Goal: Information Seeking & Learning: Check status

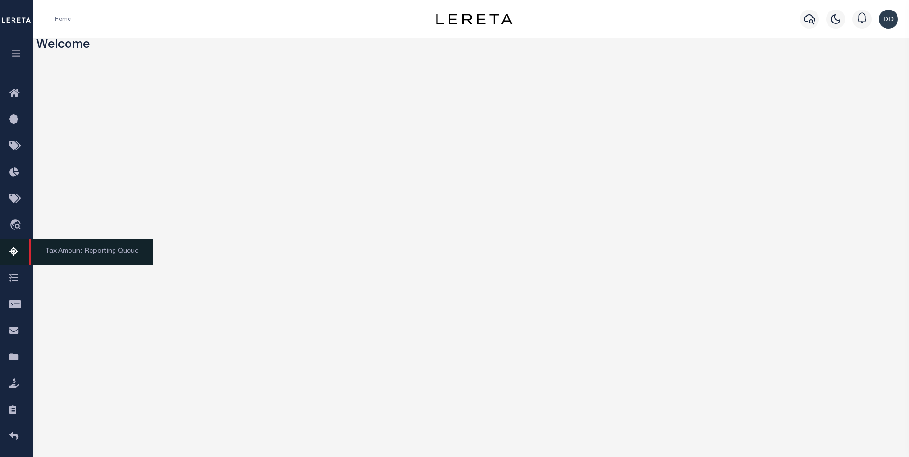
click at [52, 253] on span "Tax Amount Reporting Queue" at bounding box center [91, 252] width 124 height 26
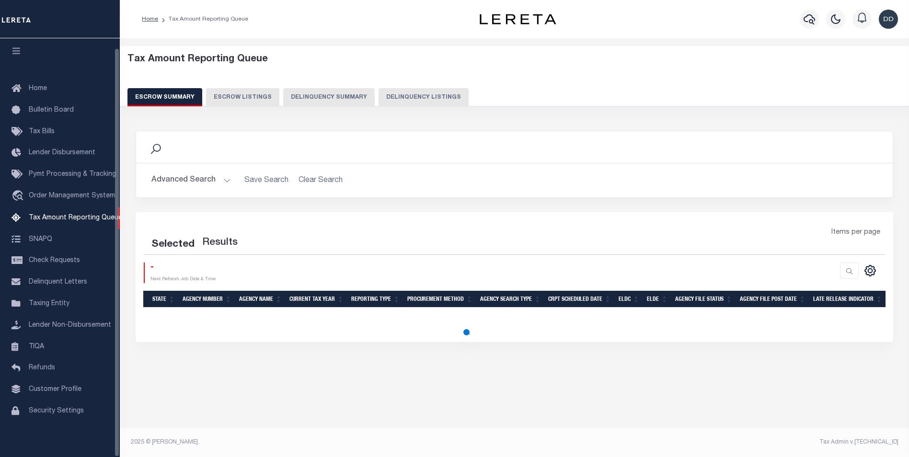
scroll to position [10, 0]
select select "100"
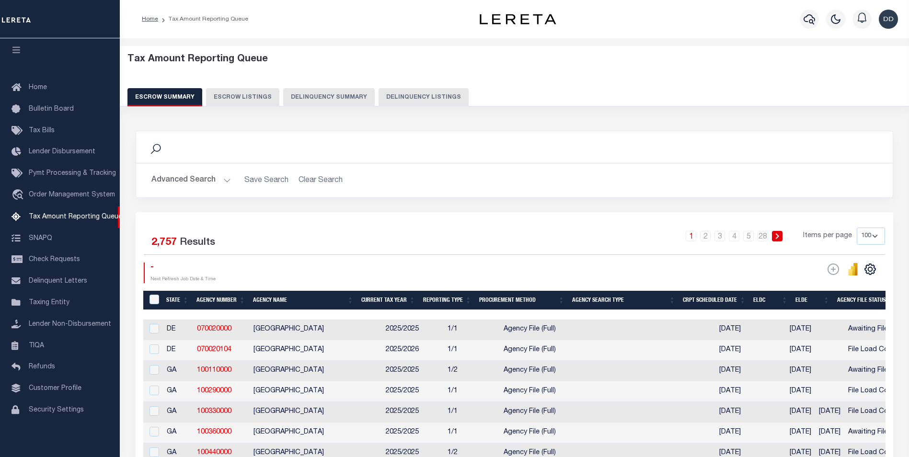
click at [325, 96] on button "Delinquency Summary" at bounding box center [328, 97] width 91 height 18
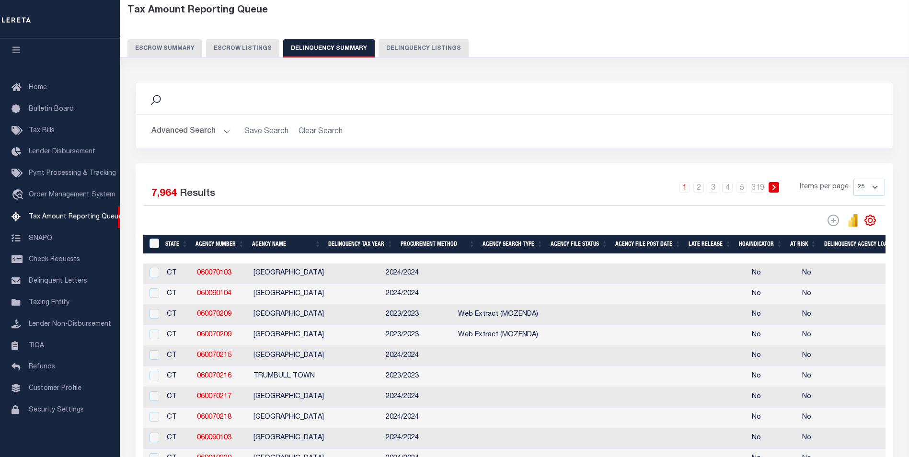
scroll to position [48, 0]
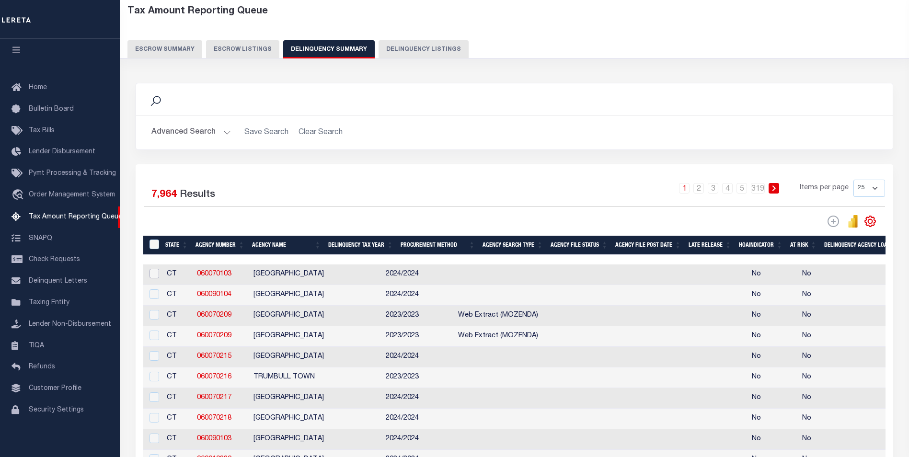
click at [156, 278] on input "checkbox" at bounding box center [154, 274] width 10 height 10
checkbox input "true"
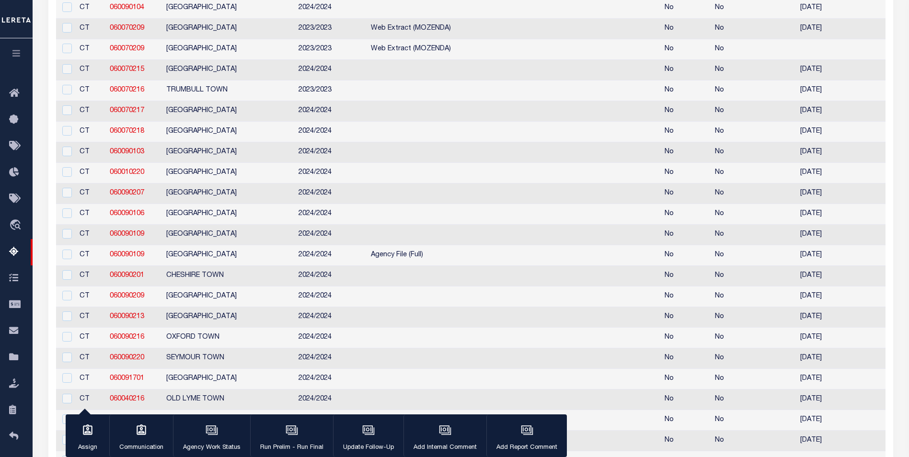
drag, startPoint x: 639, startPoint y: 456, endPoint x: 725, endPoint y: 438, distance: 87.3
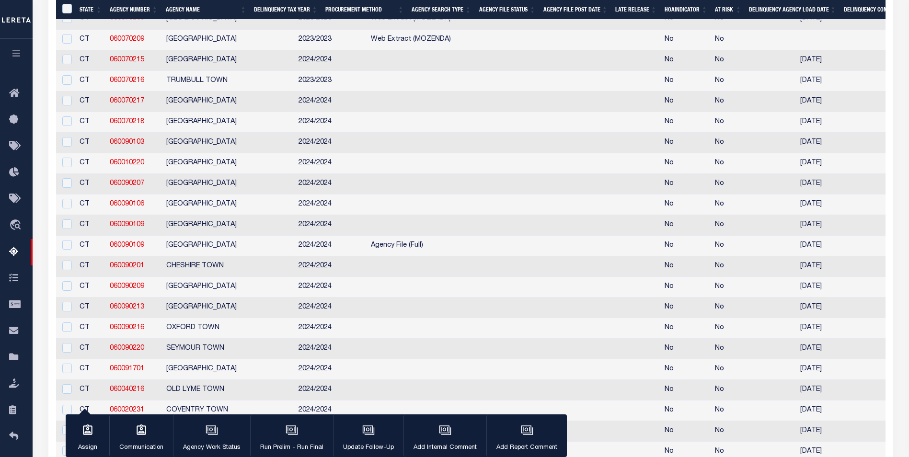
scroll to position [360, 0]
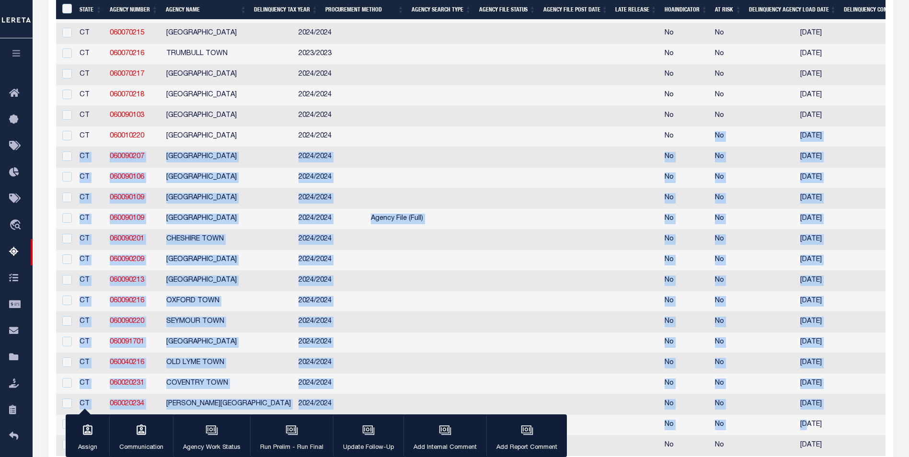
click at [395, 372] on td at bounding box center [411, 363] width 88 height 21
checkbox input "true"
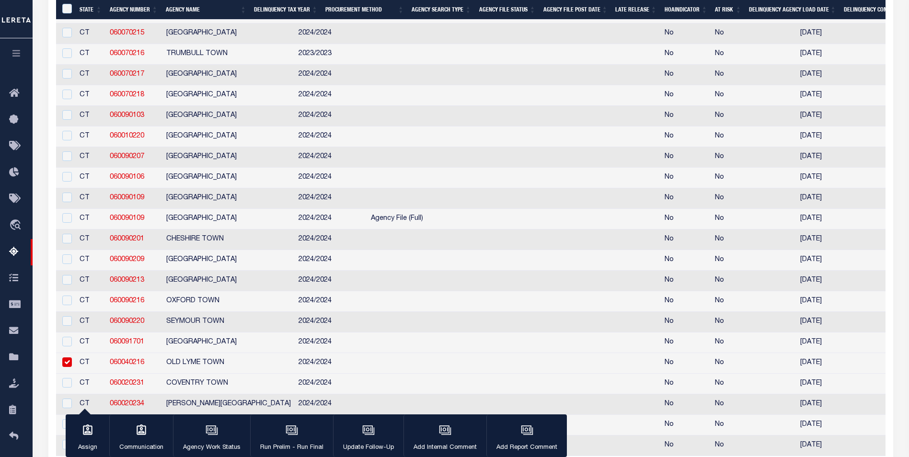
drag, startPoint x: 47, startPoint y: 448, endPoint x: 55, endPoint y: 448, distance: 8.1
click at [47, 448] on div "2 Selected 7,964 Results 1 2 3 4 5 … 319 Items per page 25 100 200 500 1000" at bounding box center [470, 158] width 859 height 612
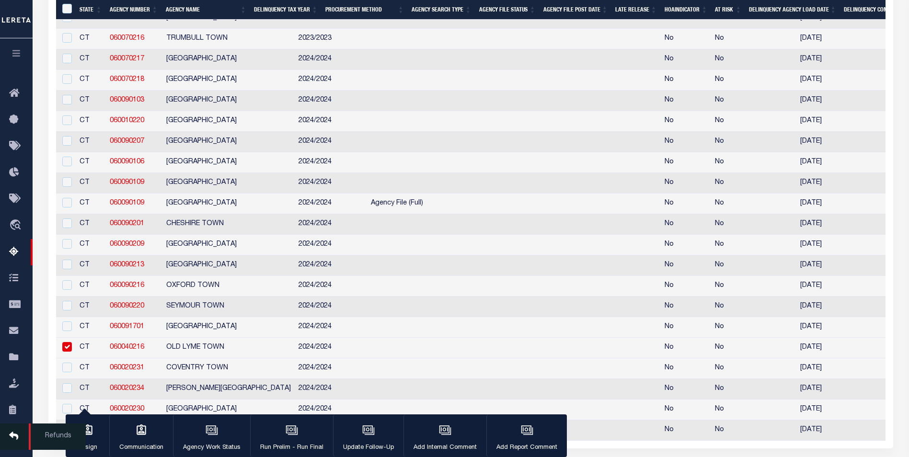
drag, startPoint x: 55, startPoint y: 448, endPoint x: 40, endPoint y: 433, distance: 21.0
click at [56, 448] on div "2 Selected 7,964 Results 1 2 3 4 5 … 319 Items per page 25 100 200 500 1000" at bounding box center [470, 143] width 859 height 612
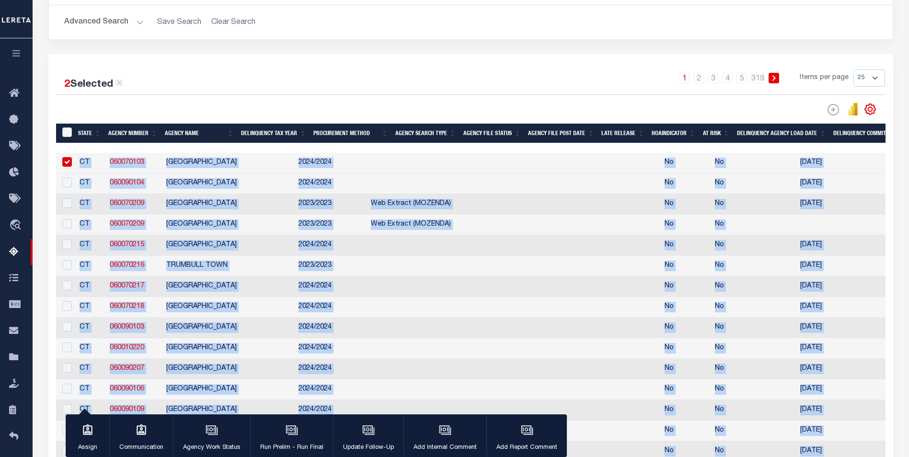
scroll to position [41, 0]
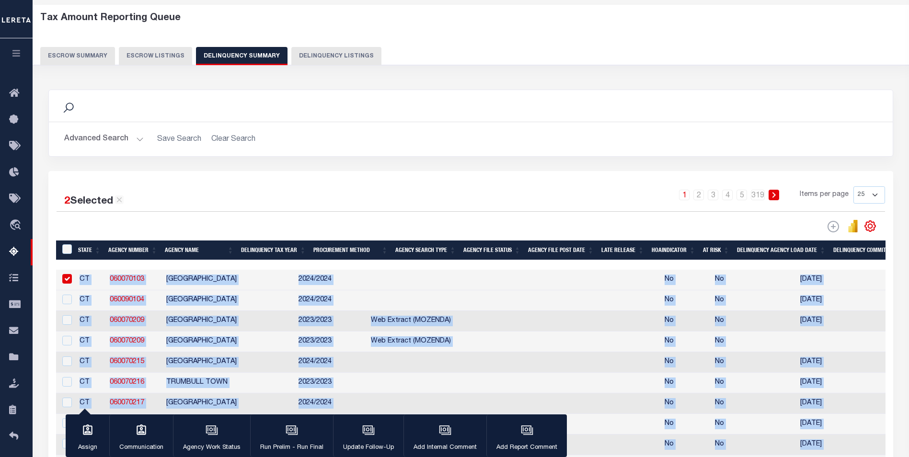
click at [587, 352] on td at bounding box center [623, 341] width 73 height 21
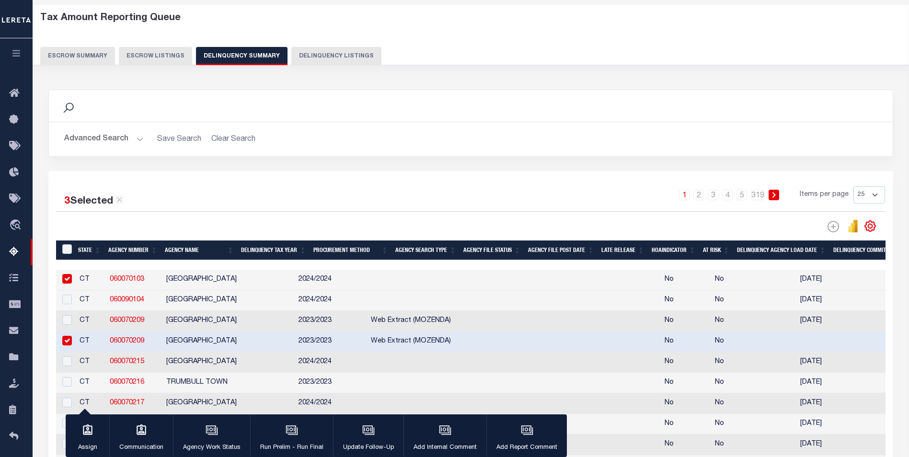
click at [587, 352] on td at bounding box center [623, 341] width 73 height 21
checkbox input "false"
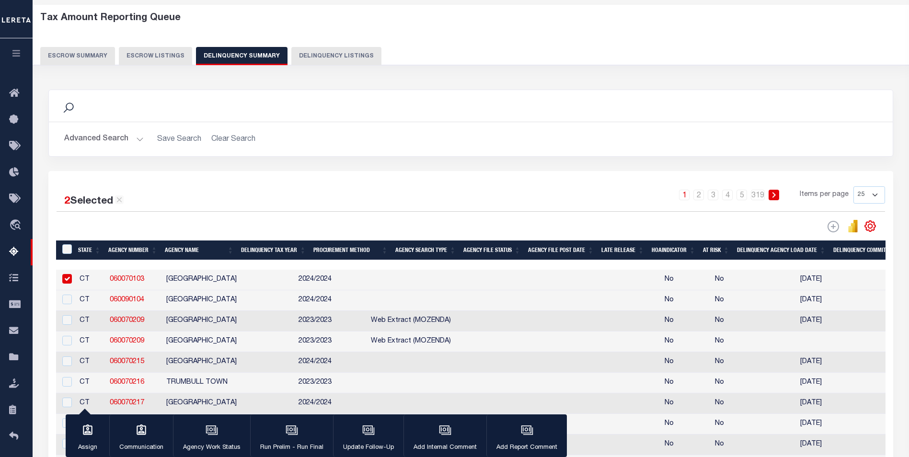
click at [121, 281] on link "060070103" at bounding box center [127, 279] width 34 height 7
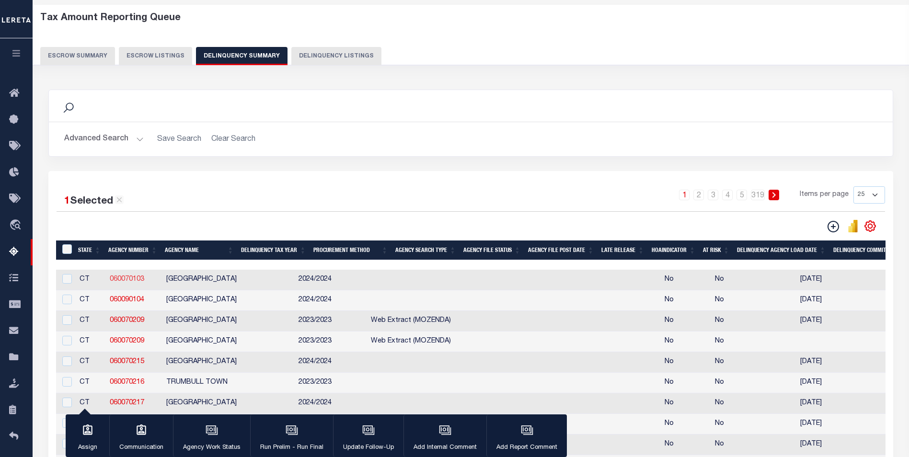
click at [118, 283] on link "060070103" at bounding box center [127, 279] width 34 height 7
checkbox input "true"
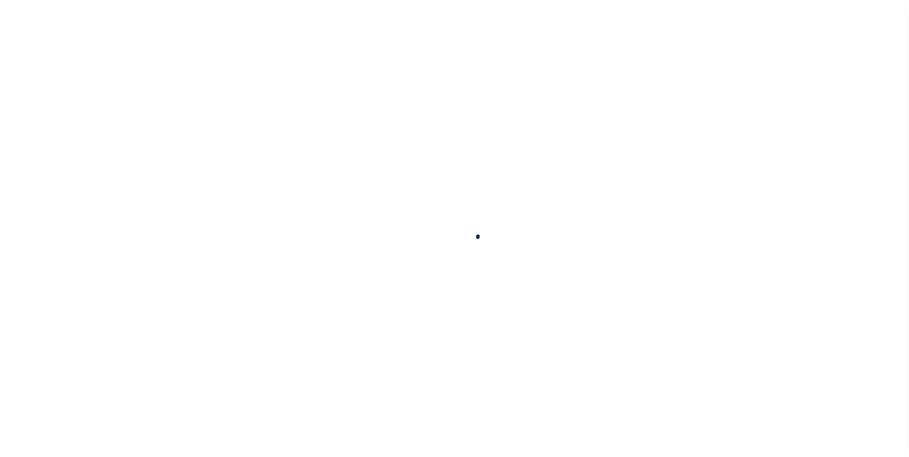
select select
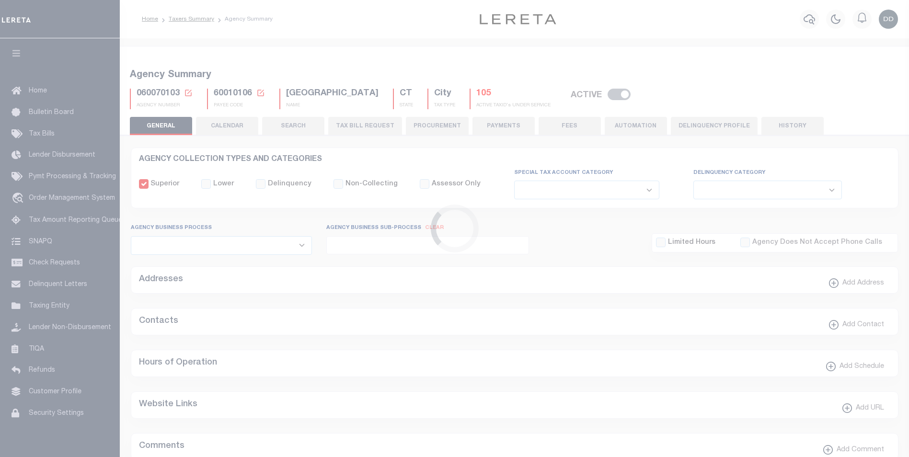
checkbox input "false"
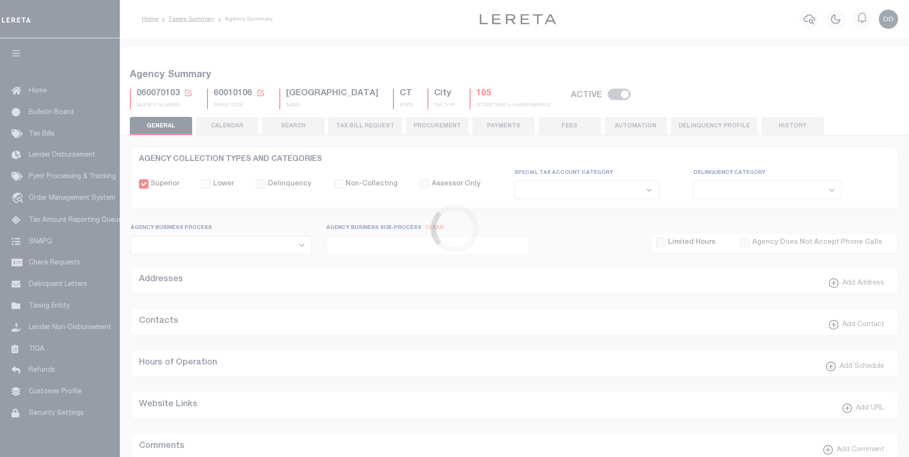
type input "900104002"
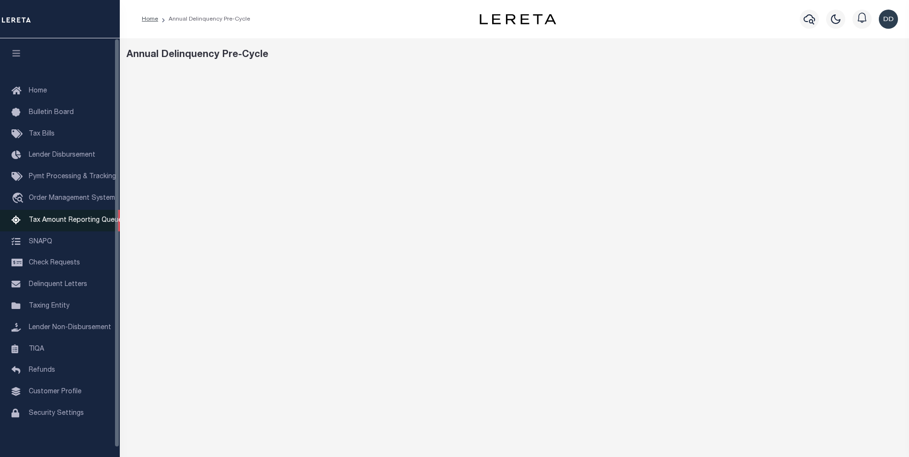
click at [83, 222] on span "Tax Amount Reporting Queue" at bounding box center [75, 220] width 93 height 7
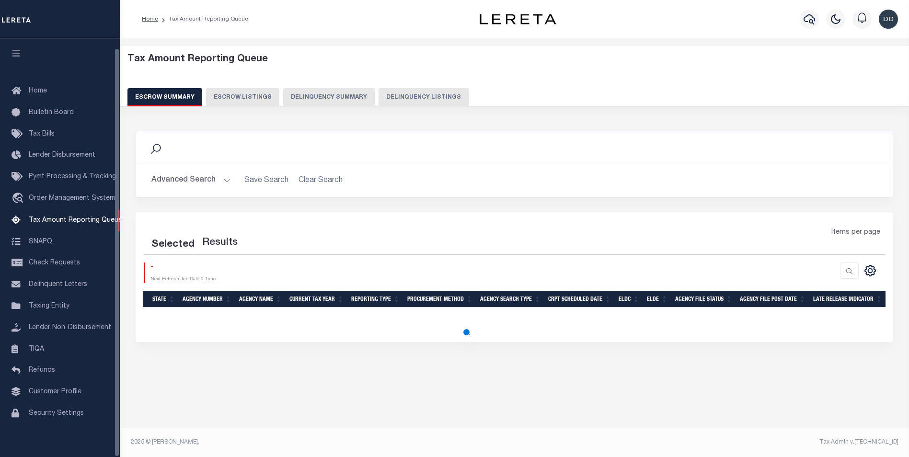
select select "100"
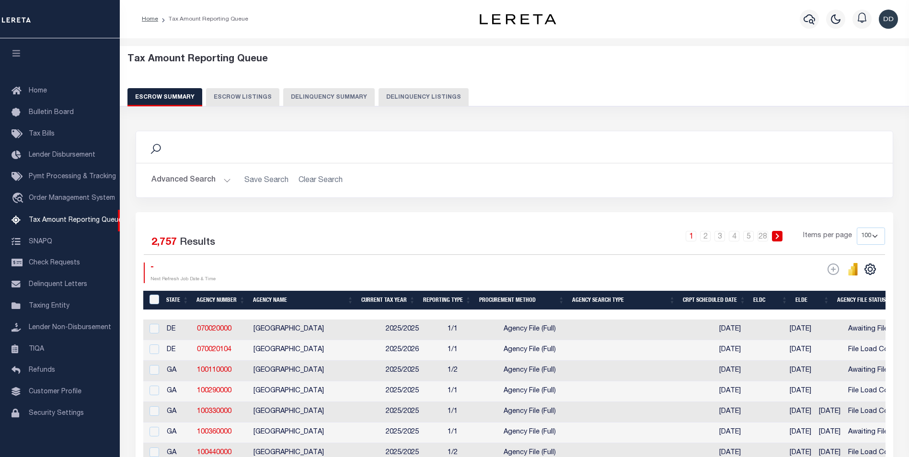
scroll to position [10, 0]
click at [791, 150] on div "Search" at bounding box center [514, 147] width 741 height 16
drag, startPoint x: 791, startPoint y: 150, endPoint x: 780, endPoint y: 152, distance: 11.2
click at [791, 150] on div "Search" at bounding box center [514, 147] width 741 height 16
drag, startPoint x: 780, startPoint y: 152, endPoint x: 703, endPoint y: 162, distance: 77.8
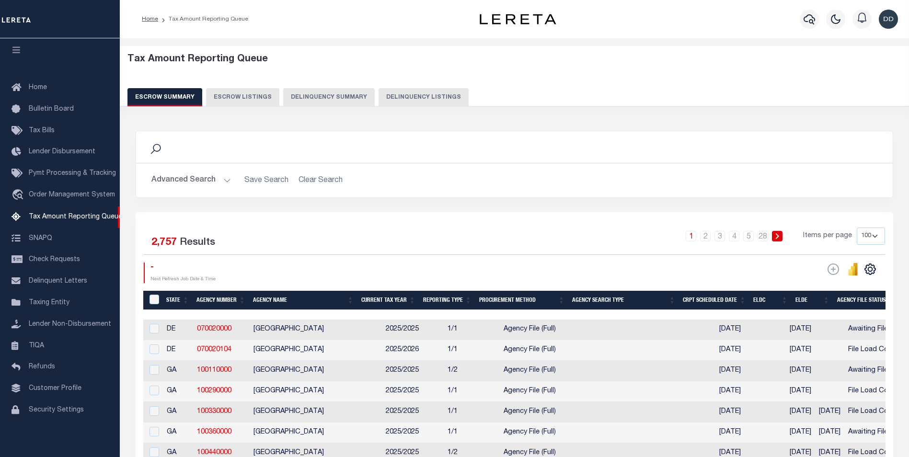
click at [758, 154] on div "Search" at bounding box center [514, 147] width 741 height 16
click at [588, 155] on div "Search" at bounding box center [514, 147] width 741 height 16
drag, startPoint x: 781, startPoint y: 298, endPoint x: 757, endPoint y: 300, distance: 24.5
click at [774, 298] on th "ELDC" at bounding box center [770, 301] width 42 height 20
click at [641, 296] on th "Agency Search Type" at bounding box center [623, 301] width 111 height 20
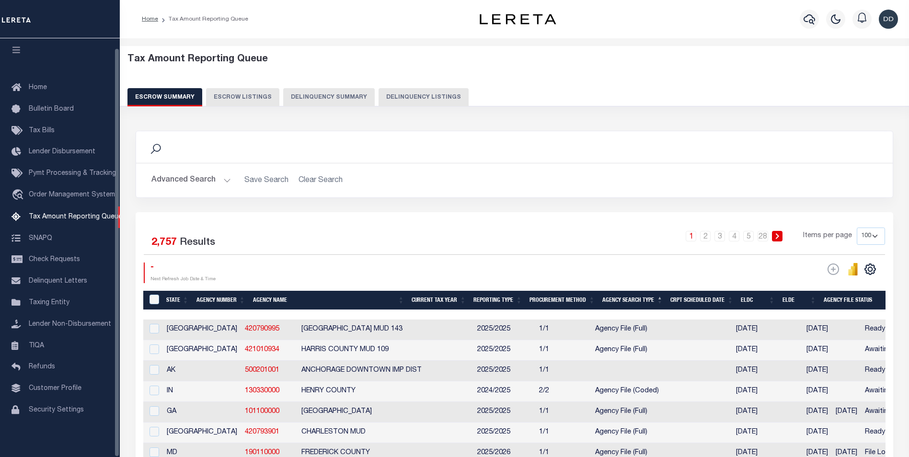
click at [300, 99] on button "Delinquency Summary" at bounding box center [328, 97] width 91 height 18
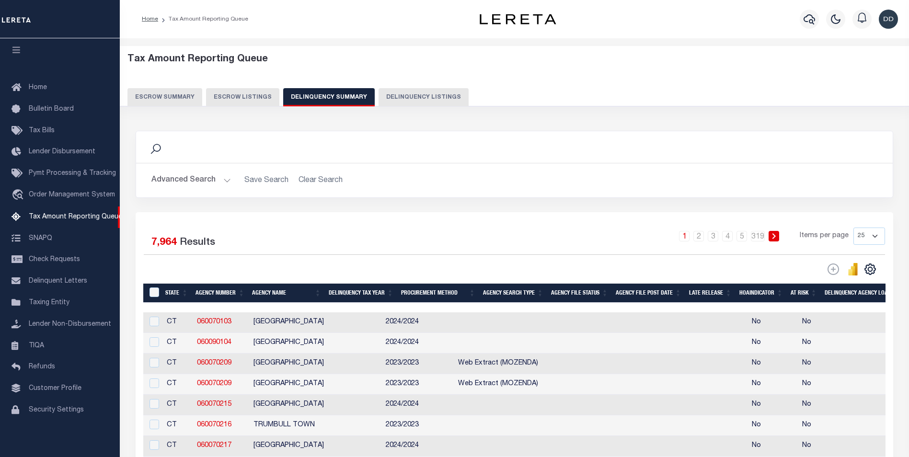
click at [226, 181] on button "Advanced Search" at bounding box center [191, 180] width 80 height 19
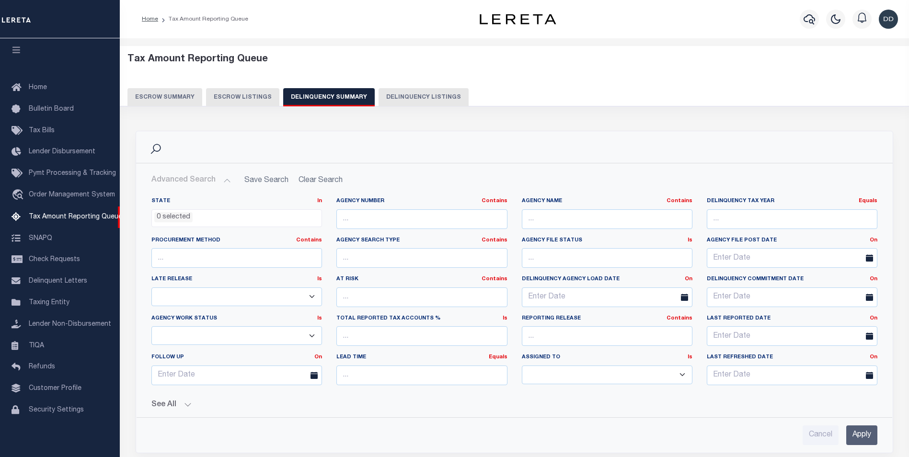
click at [251, 219] on ul "0 selected" at bounding box center [237, 216] width 170 height 13
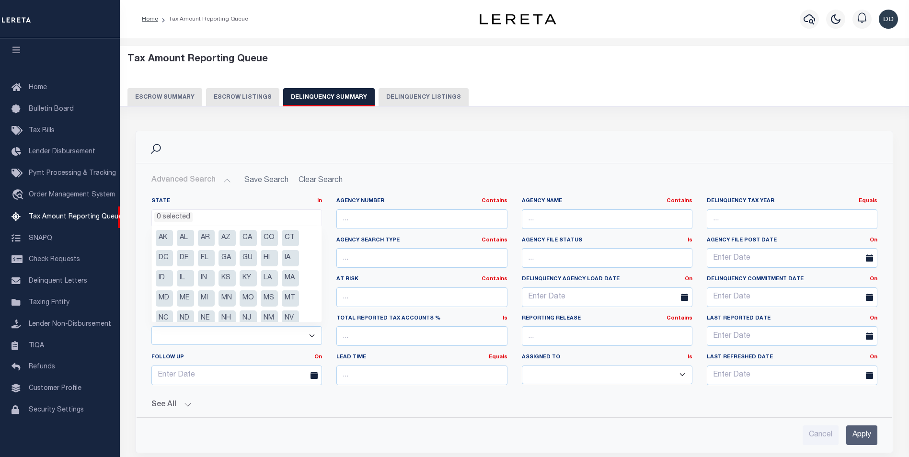
click at [291, 238] on li "CT" at bounding box center [290, 238] width 17 height 16
select select "CT"
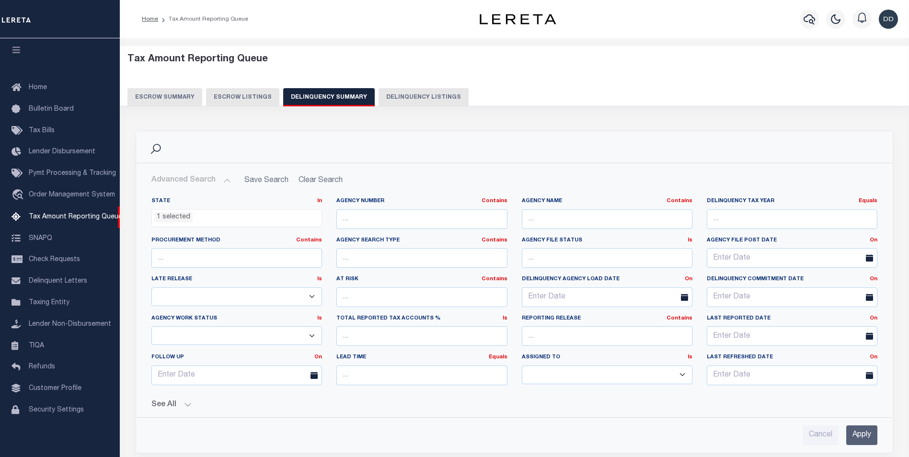
click at [856, 433] on input "Apply" at bounding box center [861, 435] width 31 height 20
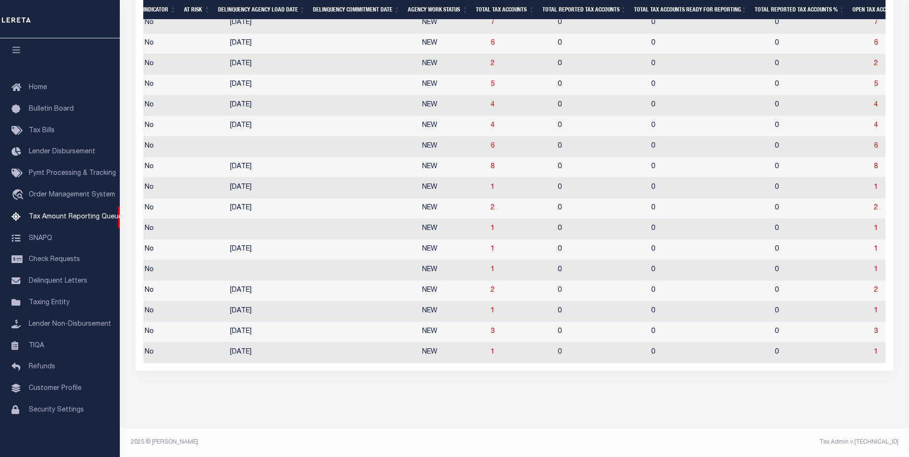
scroll to position [0, 693]
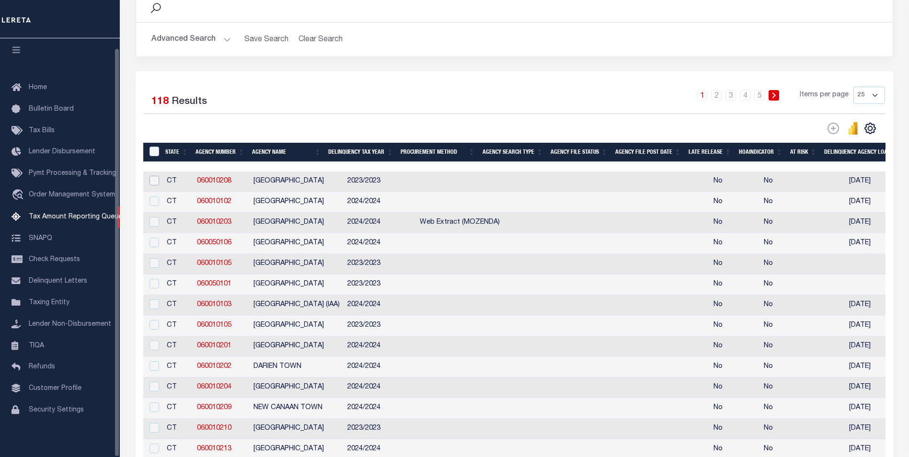
click at [154, 185] on input "checkbox" at bounding box center [154, 181] width 10 height 10
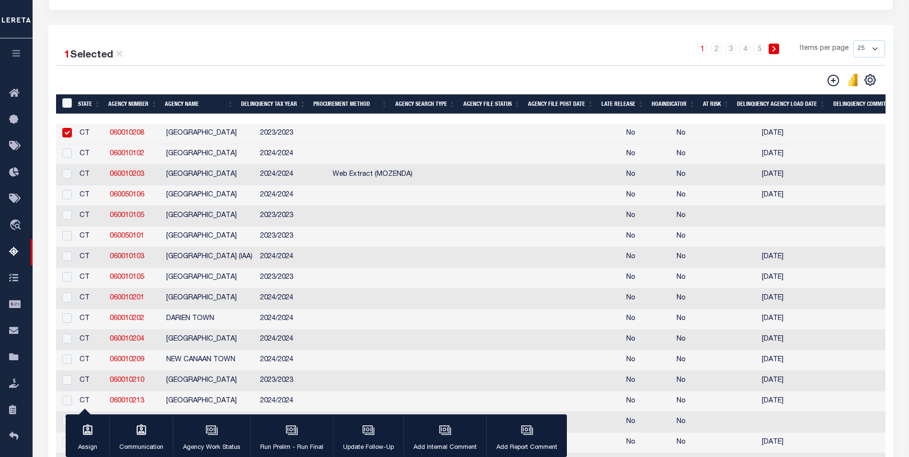
click at [131, 136] on link "060010208" at bounding box center [127, 133] width 34 height 7
checkbox input "false"
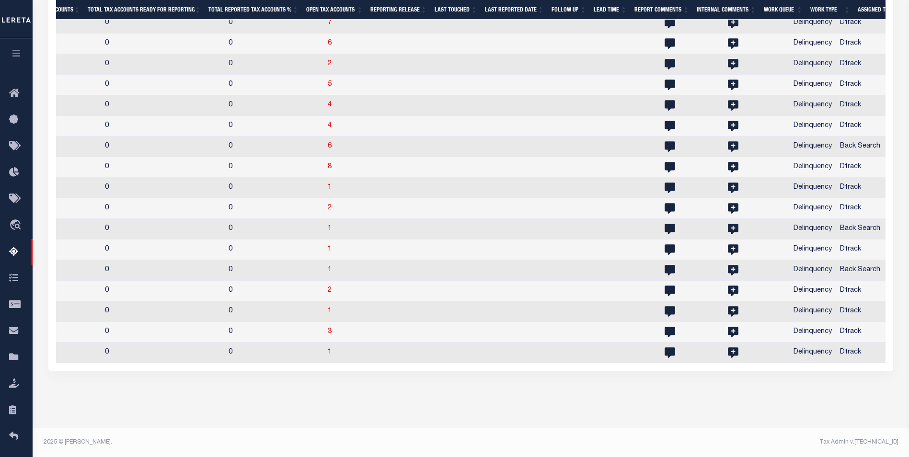
scroll to position [0, 1136]
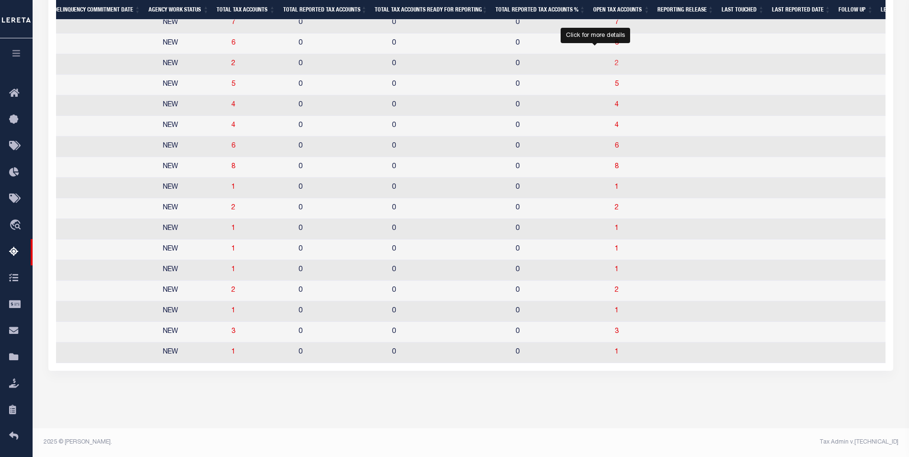
click at [614, 60] on span "2" at bounding box center [616, 63] width 4 height 7
select select "100"
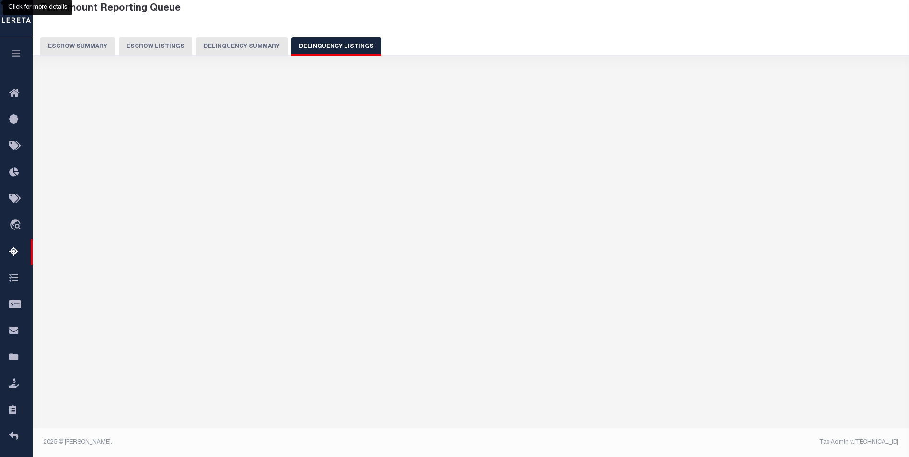
select select "100"
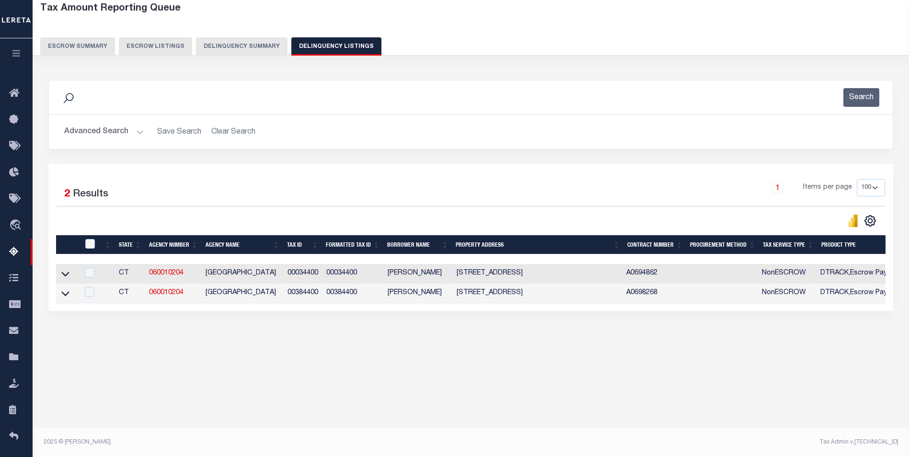
click at [237, 43] on button "Delinquency Summary" at bounding box center [241, 46] width 91 height 18
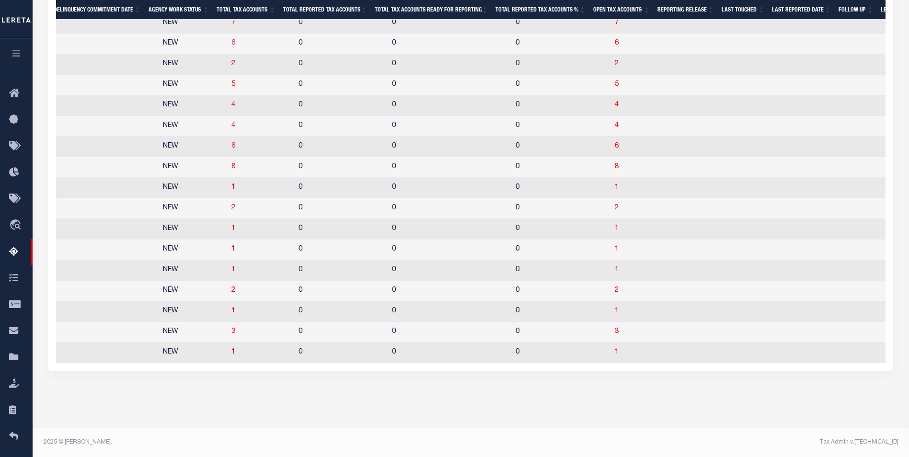
scroll to position [0, 736]
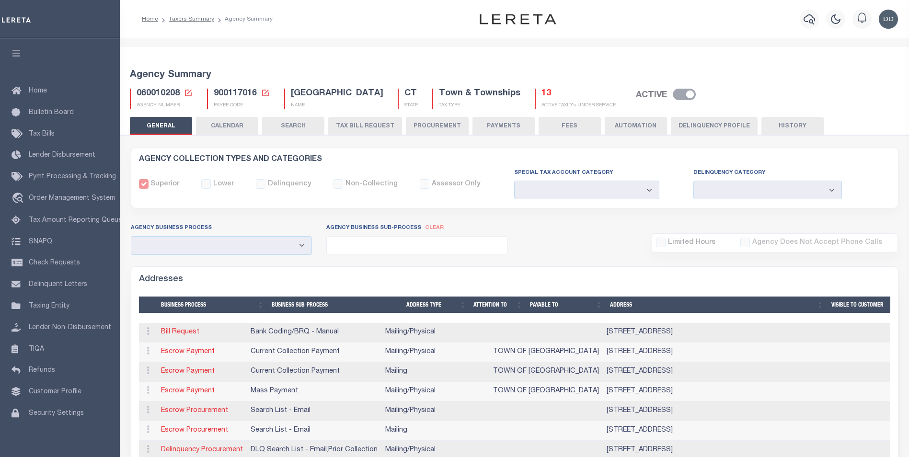
select select
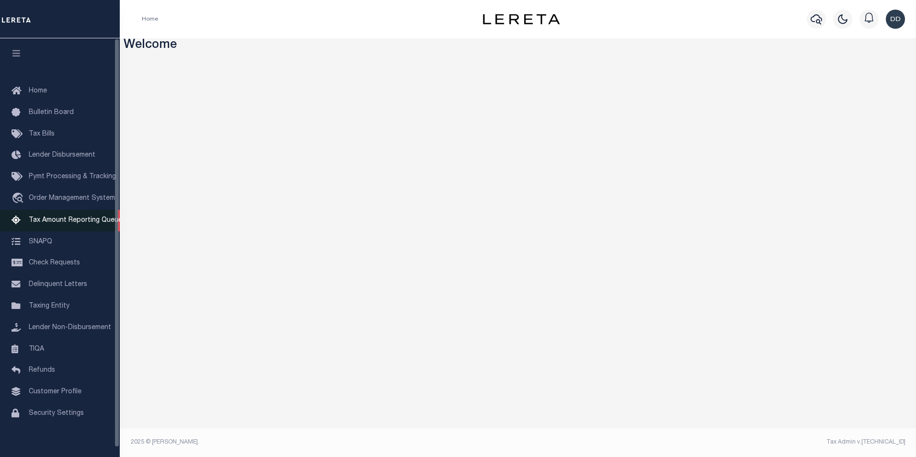
click at [79, 224] on span "Tax Amount Reporting Queue" at bounding box center [75, 220] width 93 height 7
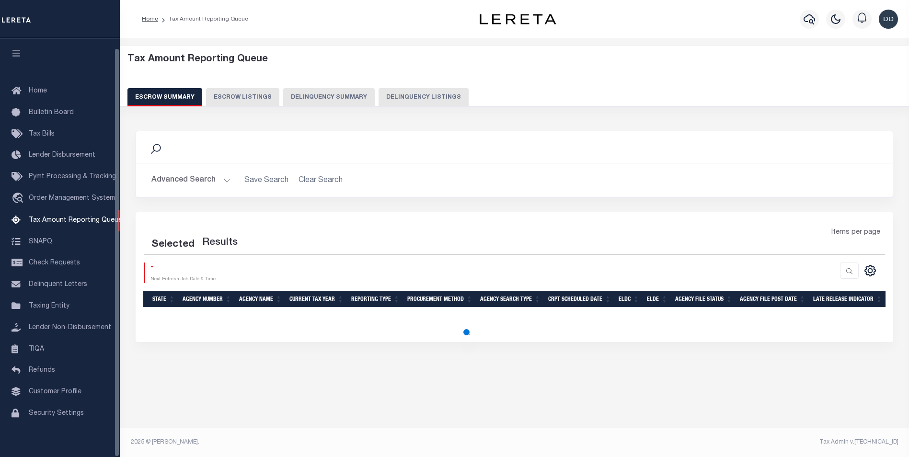
select select "100"
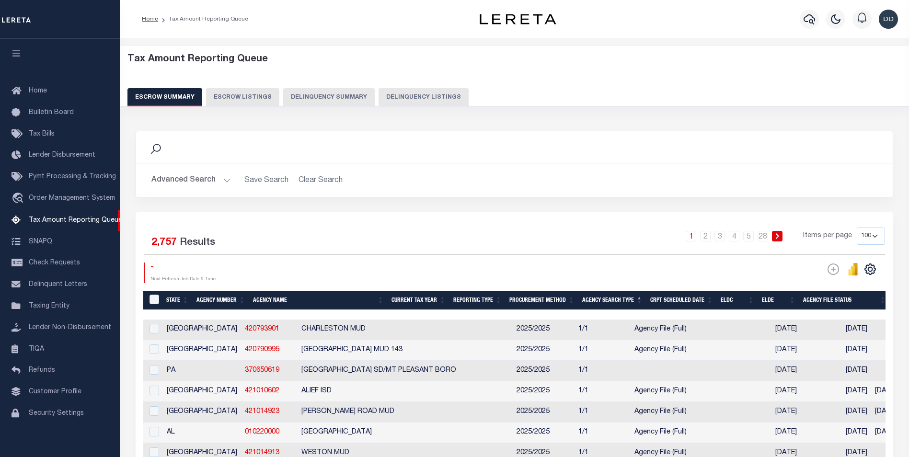
scroll to position [10, 0]
click at [328, 95] on button "Delinquency Summary" at bounding box center [328, 97] width 91 height 18
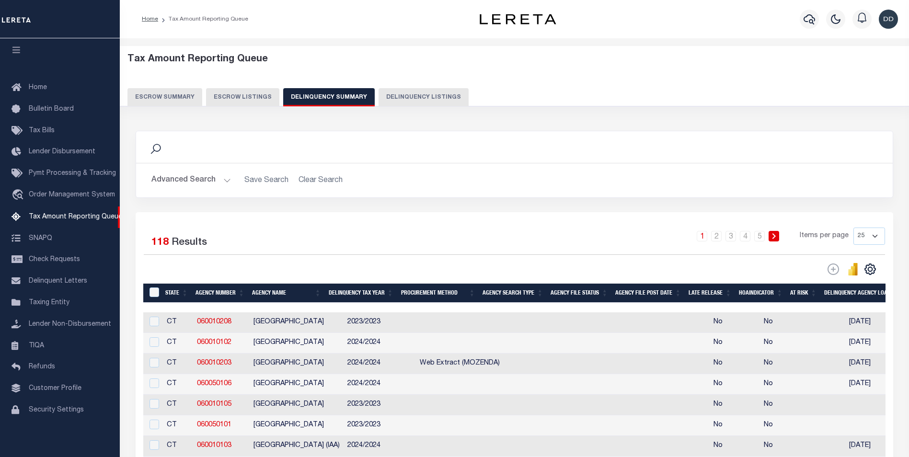
click at [318, 180] on h2 "Advanced Search Save Search Clear Search SummaryGridWrapper_dynamictable_____De…" at bounding box center [514, 180] width 741 height 19
click at [225, 178] on button "Advanced Search" at bounding box center [191, 180] width 80 height 19
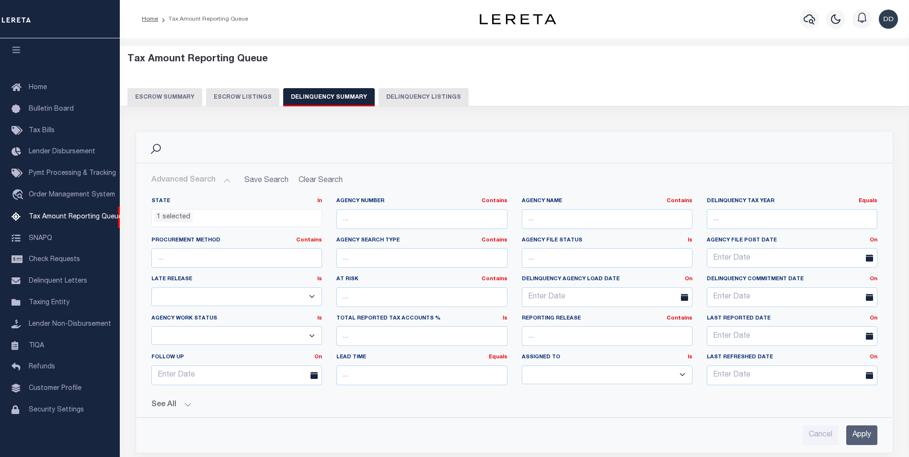
click at [307, 181] on h2 "Advanced Search Save Search Clear Search SummaryGridWrapper_dynamictable_____De…" at bounding box center [514, 180] width 741 height 19
click at [186, 407] on button "See All" at bounding box center [514, 404] width 726 height 9
click at [155, 148] on icon at bounding box center [155, 149] width 12 height 12
drag, startPoint x: 155, startPoint y: 148, endPoint x: 160, endPoint y: 149, distance: 5.4
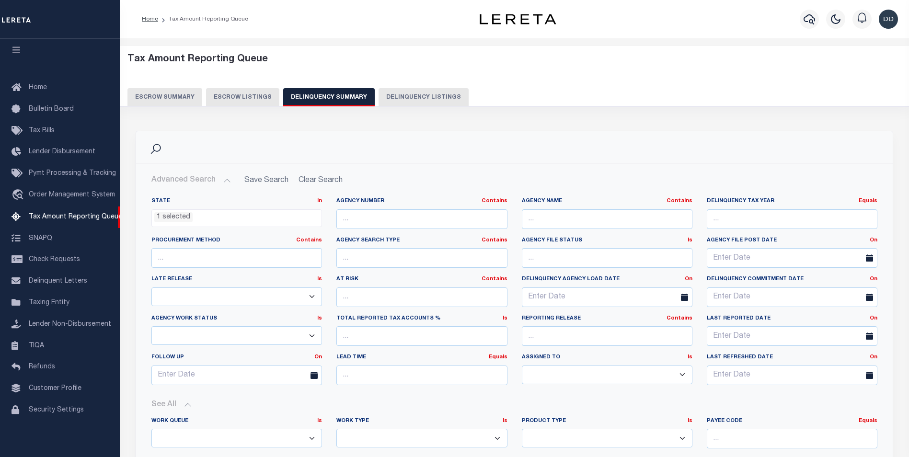
click at [155, 148] on icon at bounding box center [155, 149] width 12 height 12
click at [319, 183] on h2 "Advanced Search Save Search Clear Search SummaryGridWrapper_dynamictable_____De…" at bounding box center [514, 180] width 741 height 19
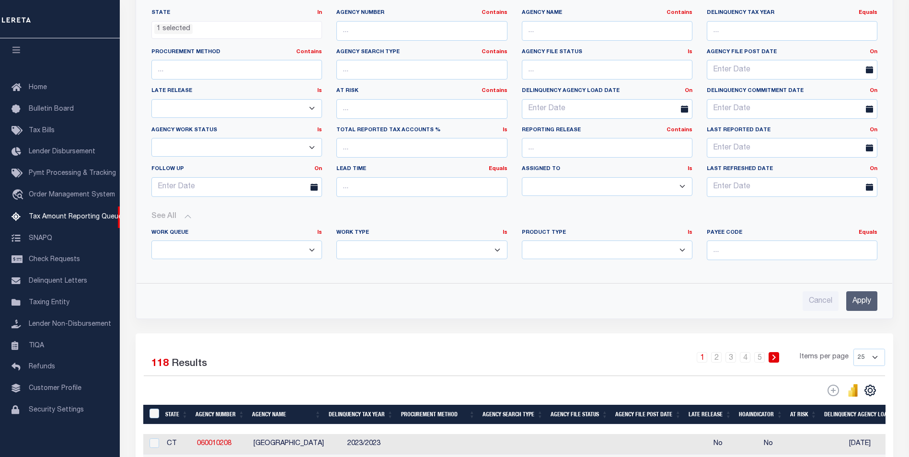
scroll to position [287, 0]
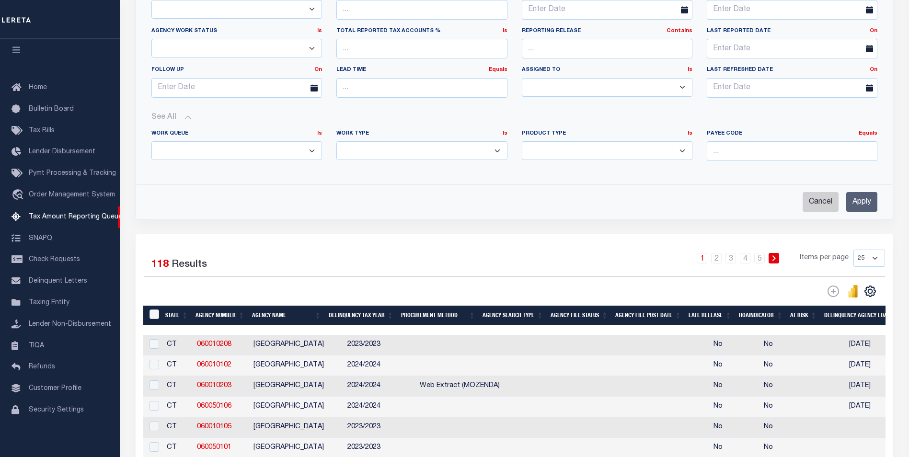
click at [816, 201] on input "Cancel" at bounding box center [820, 202] width 36 height 20
checkbox input "true"
select select
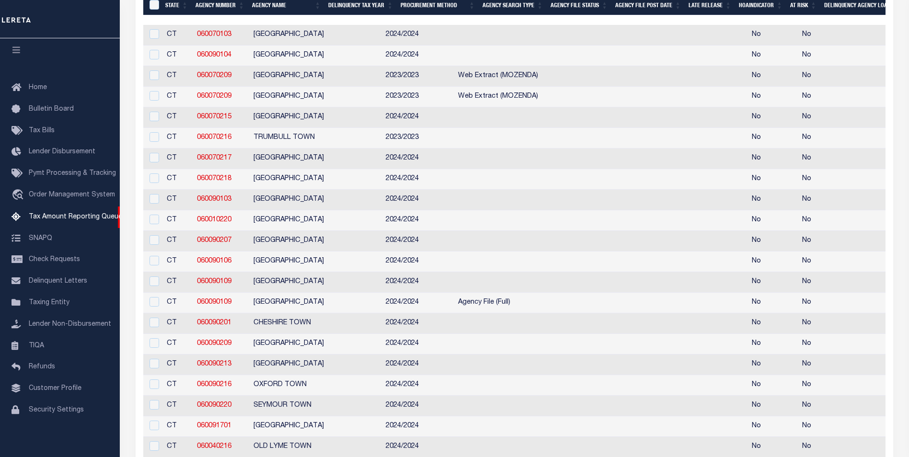
click at [849, 201] on td at bounding box center [866, 200] width 34 height 21
checkbox input "true"
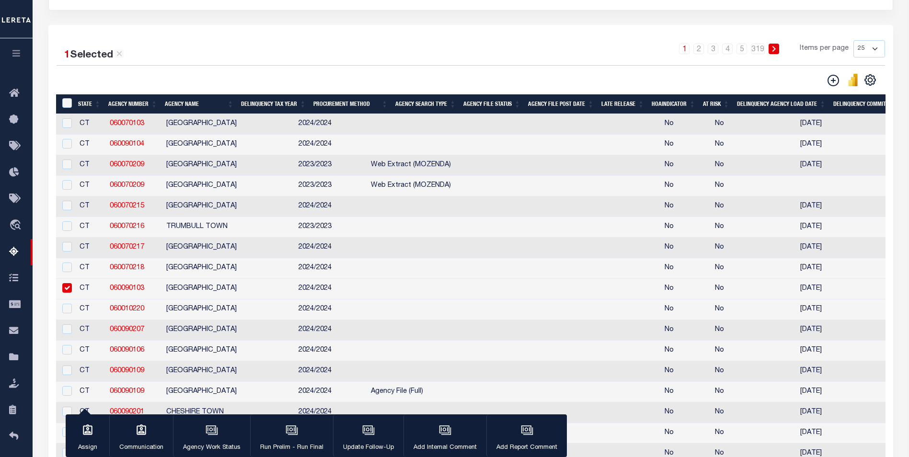
scroll to position [0, 0]
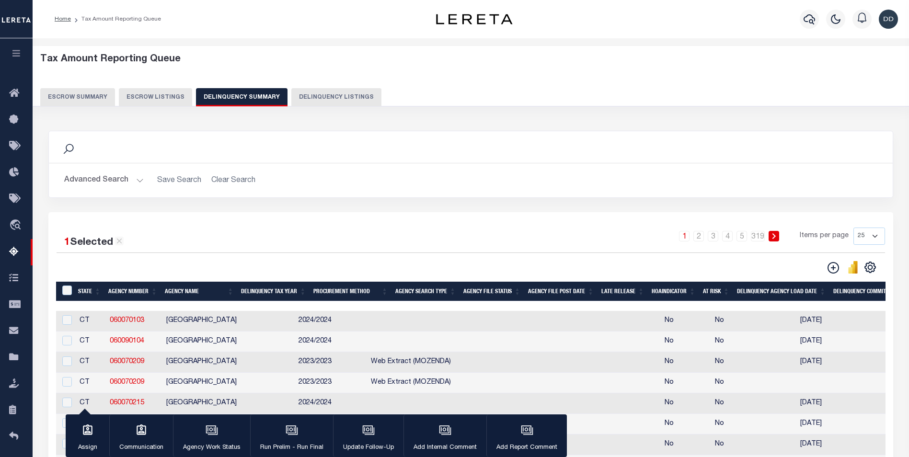
click at [222, 101] on button "Delinquency Summary" at bounding box center [241, 97] width 91 height 18
click at [869, 270] on icon "" at bounding box center [870, 267] width 4 height 4
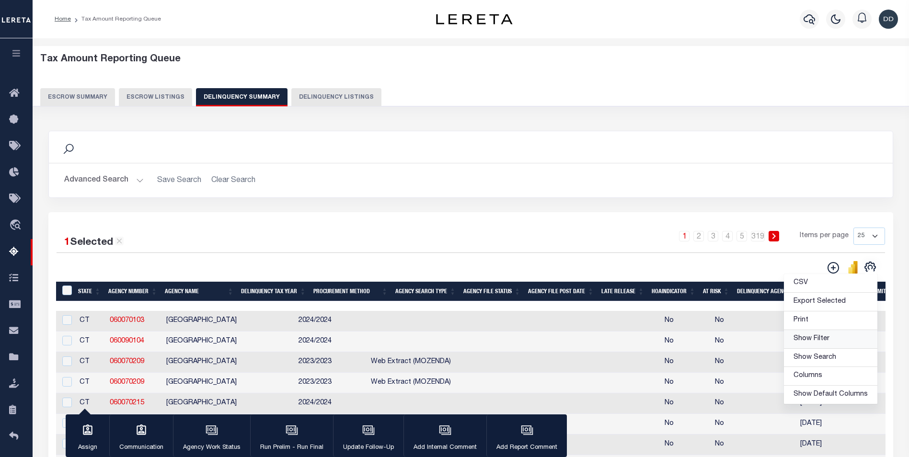
click at [828, 340] on span "Show Filter" at bounding box center [811, 338] width 36 height 7
select select
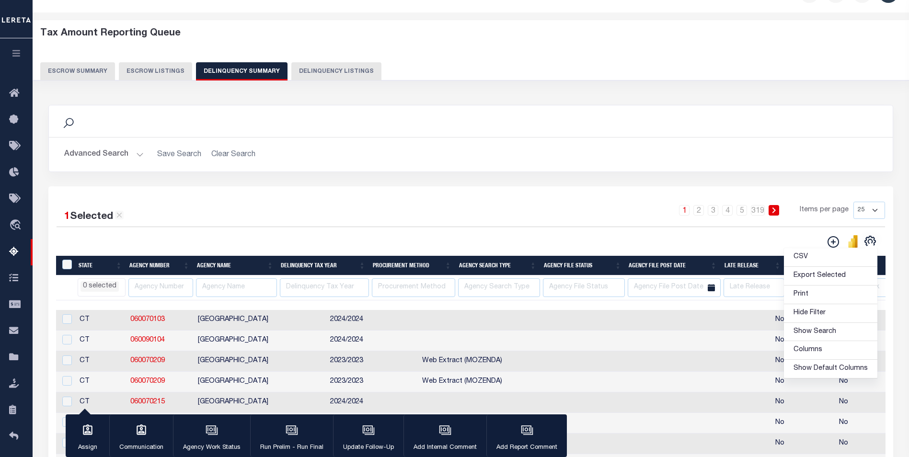
scroll to position [48, 0]
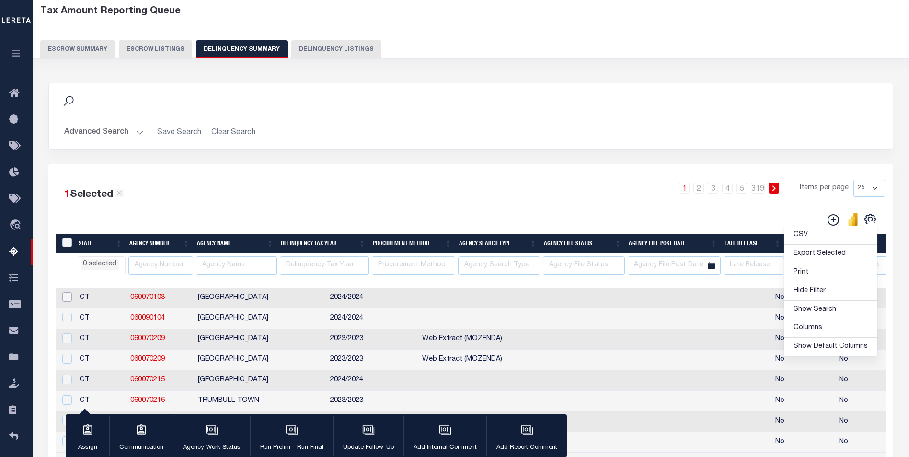
click at [68, 300] on input "checkbox" at bounding box center [67, 297] width 10 height 10
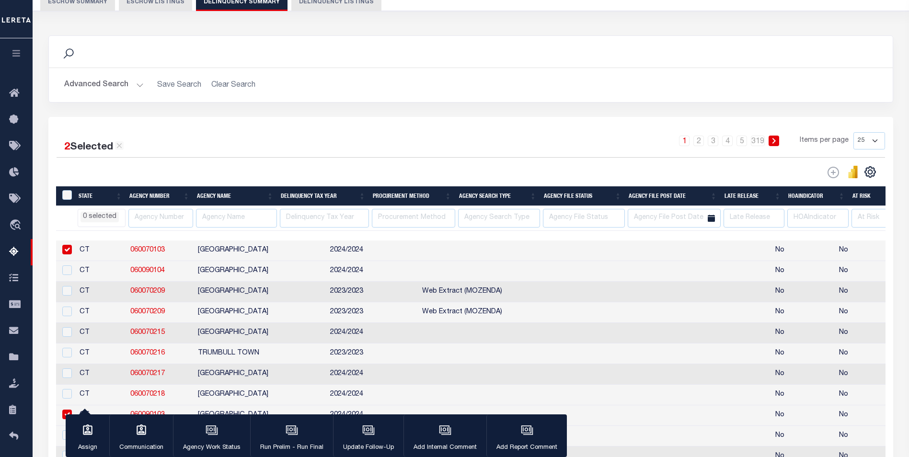
scroll to position [96, 0]
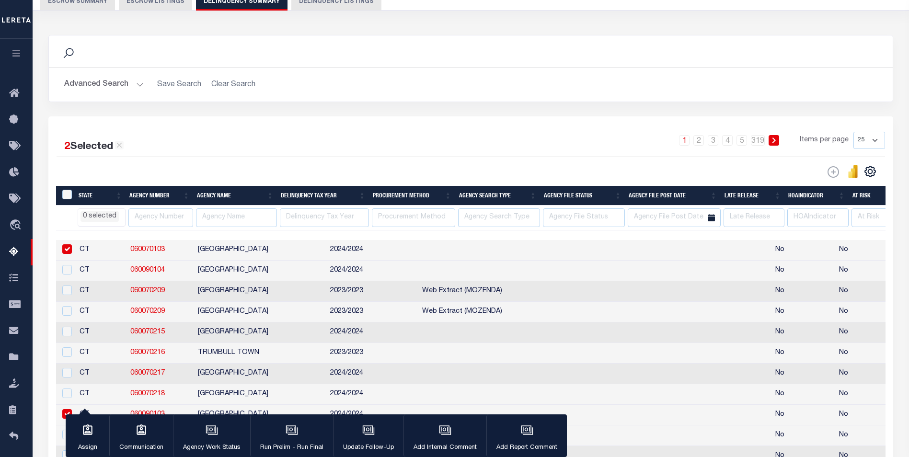
click at [143, 250] on link "060070103" at bounding box center [147, 249] width 34 height 7
checkbox input "false"
